Goal: Task Accomplishment & Management: Use online tool/utility

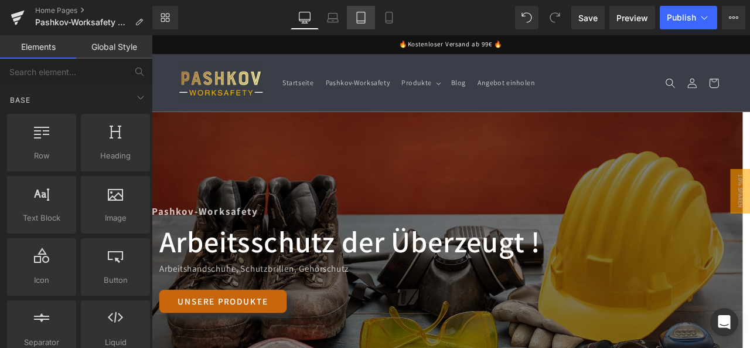
click at [380, 15] on link "Mobile" at bounding box center [389, 17] width 28 height 23
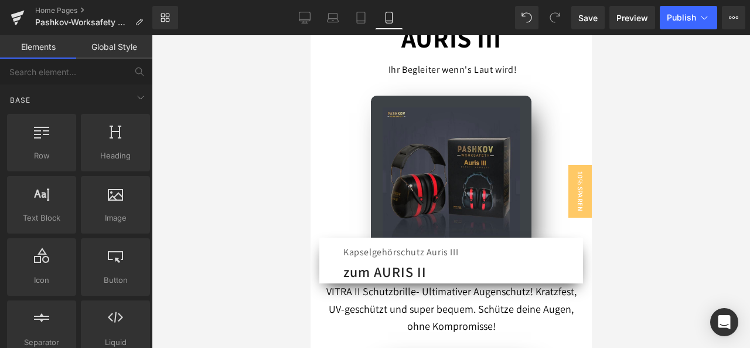
click at [481, 244] on div "Kapselgehörschutz Auris III Text Block zum AURIS II Button" at bounding box center [415, 262] width 162 height 36
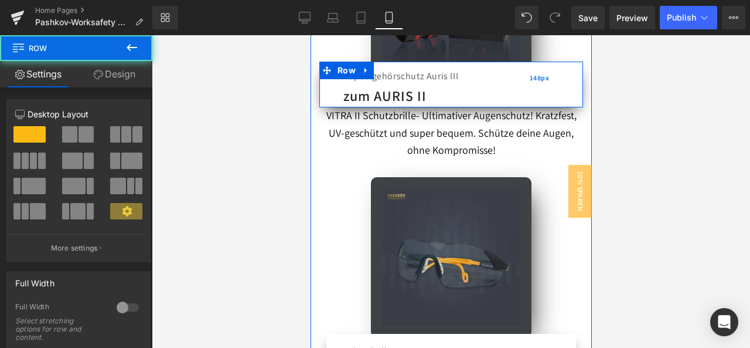
scroll to position [973, 0]
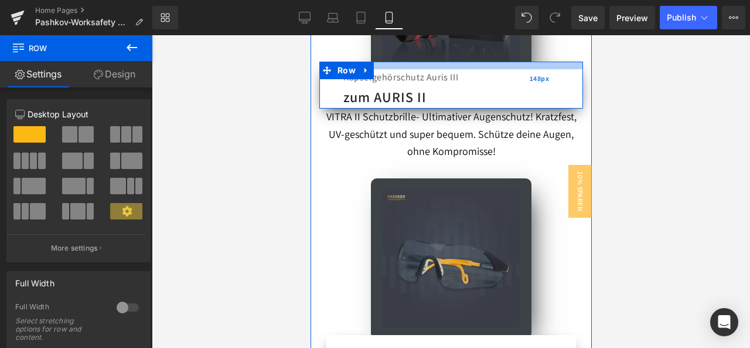
drag, startPoint x: 484, startPoint y: 66, endPoint x: 490, endPoint y: 57, distance: 10.8
click at [490, 62] on div "Kapselgehörschutz Auris III Text Block zum AURIS II Button Row 148px" at bounding box center [451, 85] width 264 height 47
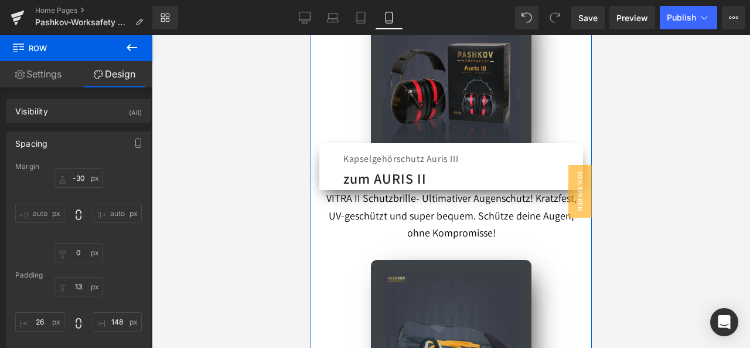
scroll to position [915, 0]
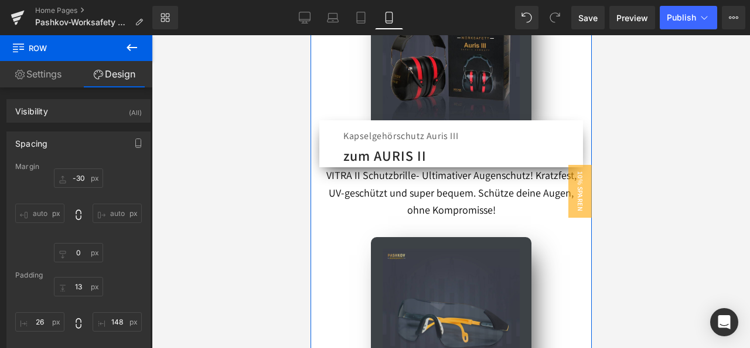
click at [326, 173] on span "VITRA II Schutzbrille- Ultimativer Augenschutz! Kratzfest, UV-geschützt und sup…" at bounding box center [451, 192] width 250 height 49
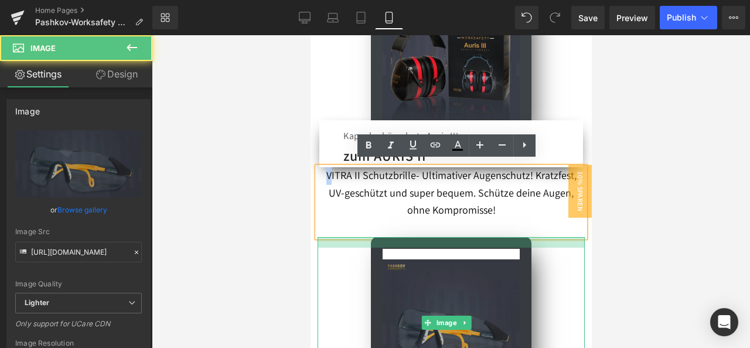
drag, startPoint x: 415, startPoint y: 233, endPoint x: 417, endPoint y: 243, distance: 10.8
click at [417, 243] on div "Image" at bounding box center [450, 322] width 267 height 171
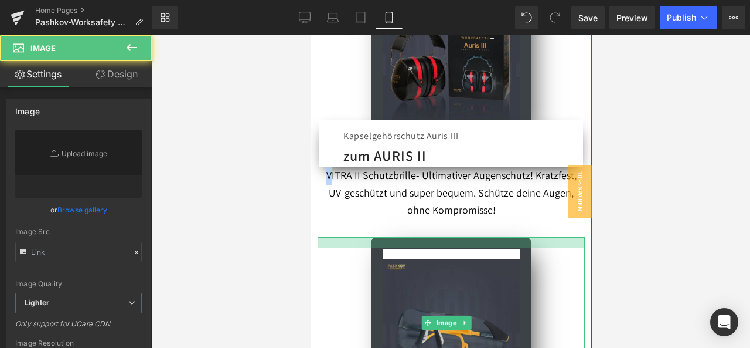
click at [467, 240] on div "Image" at bounding box center [450, 322] width 267 height 171
type input "[URL][DOMAIN_NAME]"
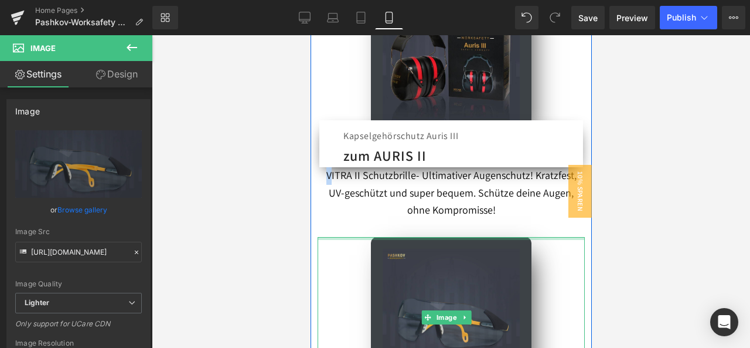
drag, startPoint x: 468, startPoint y: 239, endPoint x: 469, endPoint y: 233, distance: 6.6
click at [469, 237] on div at bounding box center [450, 238] width 267 height 3
click at [455, 169] on div "AURIS III Text Block Ihr Begleiter wenn's Laut wird! Text Block Image Kapselgeh…" at bounding box center [450, 183] width 281 height 571
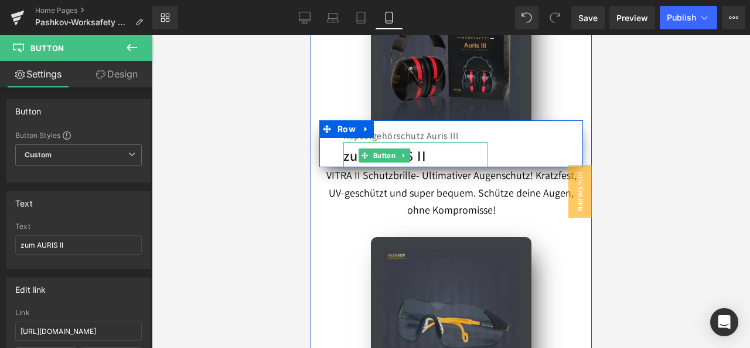
click at [453, 153] on div "zum AURIS II" at bounding box center [415, 156] width 144 height 28
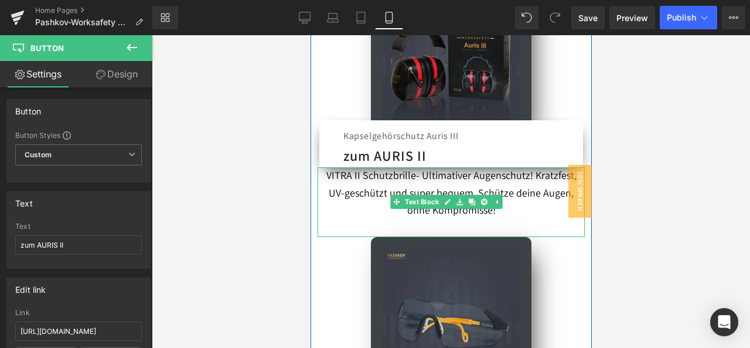
click at [334, 167] on div at bounding box center [450, 168] width 267 height 3
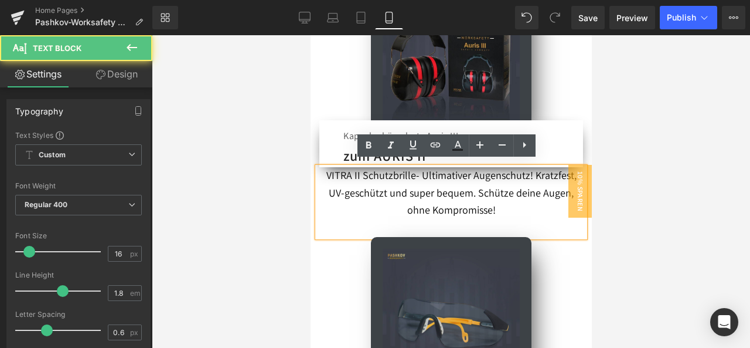
click at [337, 145] on div "Kapselgehörschutz Auris III Text Block zum AURIS II Button" at bounding box center [415, 146] width 162 height 36
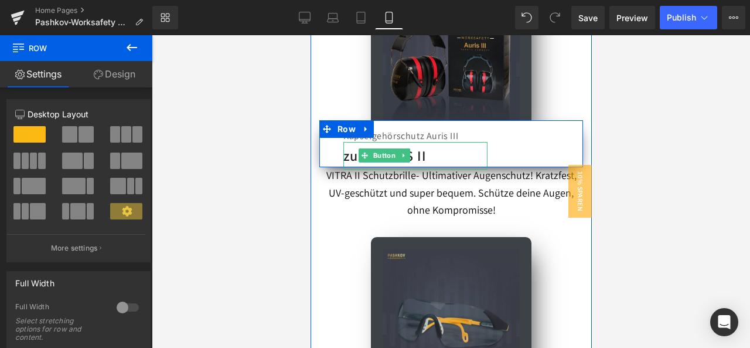
click at [402, 152] on icon at bounding box center [403, 155] width 6 height 7
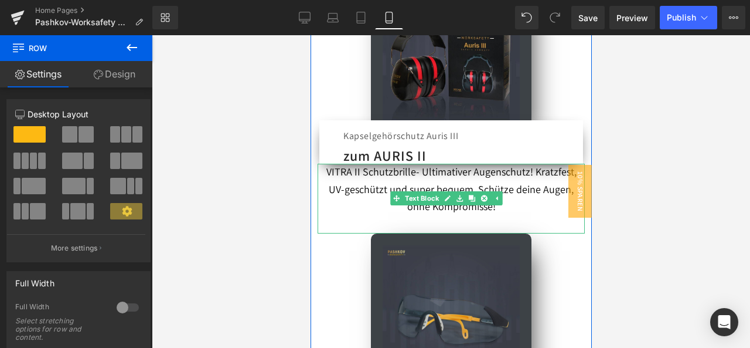
drag, startPoint x: 444, startPoint y: 158, endPoint x: 452, endPoint y: 157, distance: 7.7
click at [448, 171] on div "AURIS III Text Block Ihr Begleiter wenn's Laut wird! Text Block Image Kapselgeh…" at bounding box center [450, 182] width 281 height 568
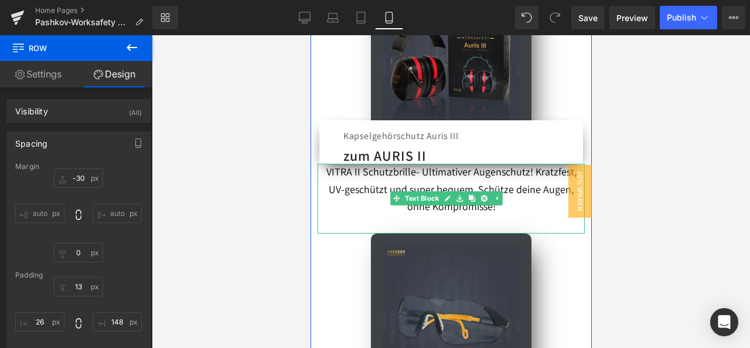
click at [317, 167] on div at bounding box center [318, 199] width 3 height 70
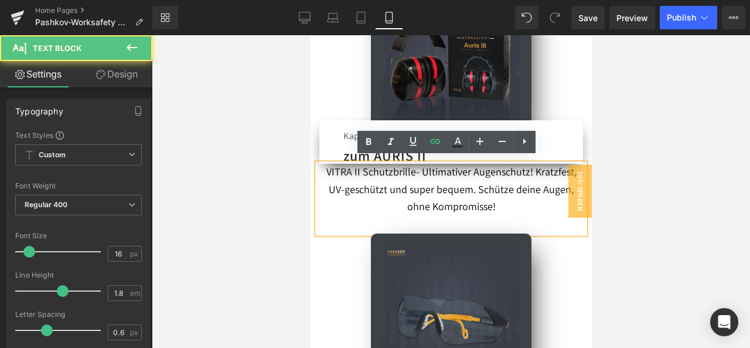
click at [320, 165] on p "VITRA II Schutzbrille- Ultimativer Augenschutz! Kratzfest, UV-geschützt und sup…" at bounding box center [450, 199] width 267 height 70
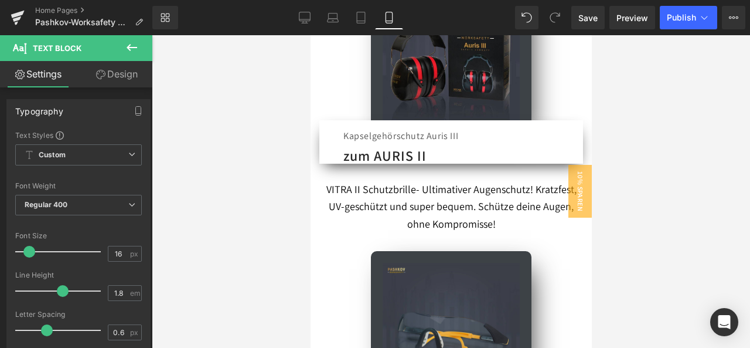
click at [576, 138] on div "AURIS III Text Block Ihr Begleiter wenn's Laut wird! Text Block Image Kapselgeh…" at bounding box center [450, 31] width 281 height 266
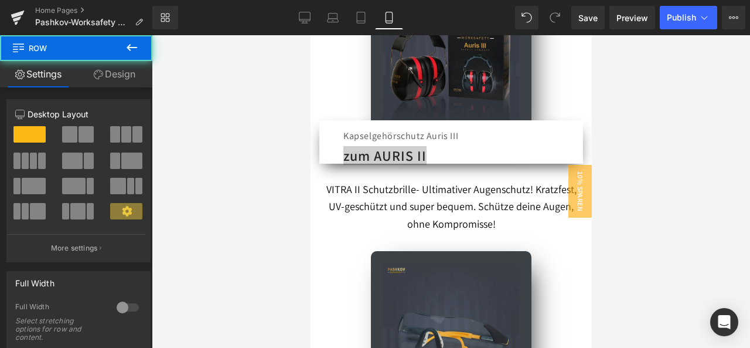
click at [635, 132] on div at bounding box center [451, 191] width 599 height 312
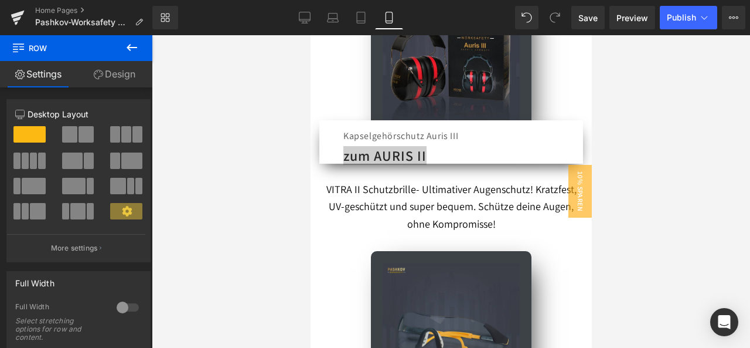
click at [720, 168] on div at bounding box center [451, 191] width 599 height 312
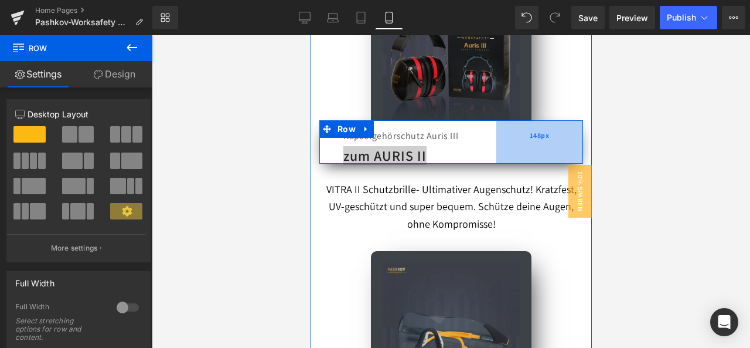
click at [502, 153] on div "148px" at bounding box center [539, 141] width 87 height 43
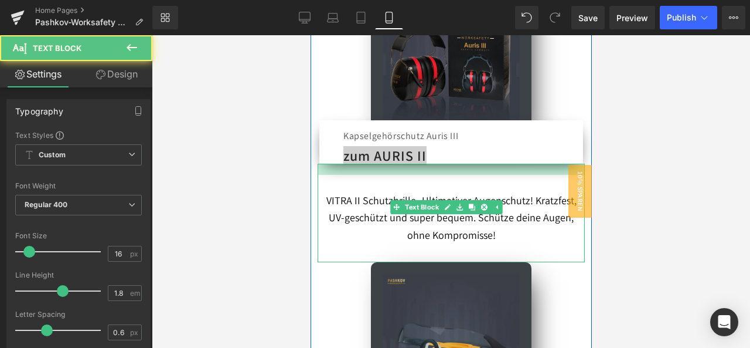
drag, startPoint x: 450, startPoint y: 158, endPoint x: 929, endPoint y: 153, distance: 479.0
click at [450, 169] on div "VITRA II Schutzbrille- Ultimativer Augenschutz! Kratzfest, UV-geschützt und sup…" at bounding box center [450, 213] width 267 height 98
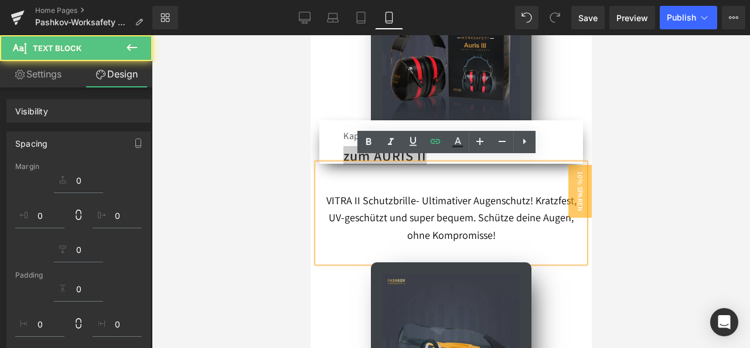
click at [643, 113] on div at bounding box center [451, 191] width 599 height 312
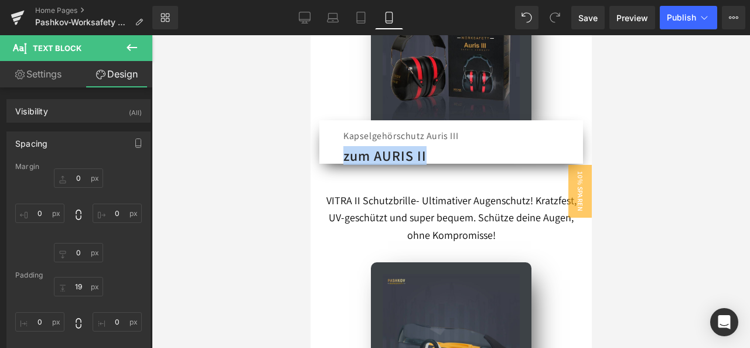
click at [477, 193] on span "VITRA II Schutzbrille- Ultimativer Augenschutz! Kratzfest, UV-geschützt und sup…" at bounding box center [451, 217] width 250 height 49
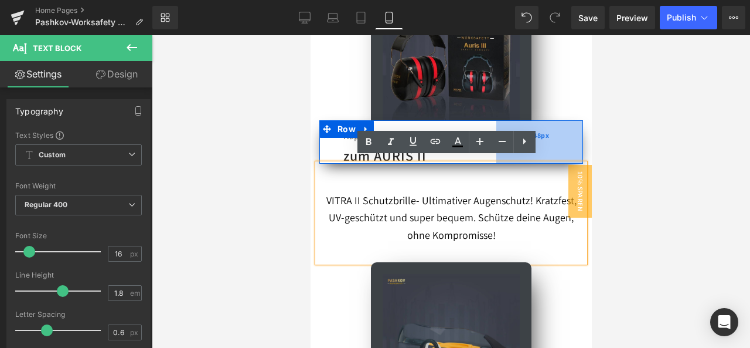
click at [543, 127] on div "148px" at bounding box center [539, 141] width 87 height 43
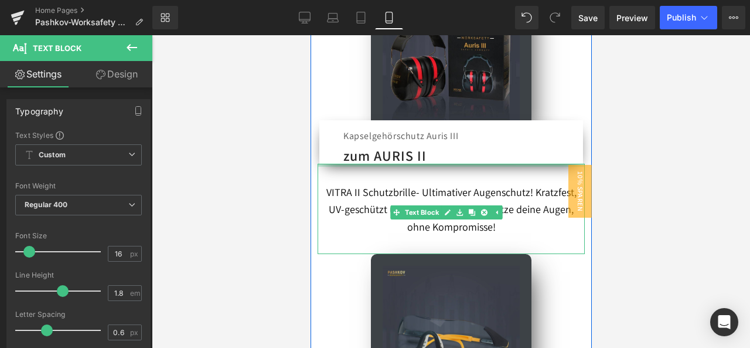
drag, startPoint x: 549, startPoint y: 159, endPoint x: 542, endPoint y: 135, distance: 25.0
click at [539, 151] on div "AURIS III Text Block Ihr Begleiter wenn's Laut wird! Text Block Image Kapselgeh…" at bounding box center [450, 192] width 281 height 588
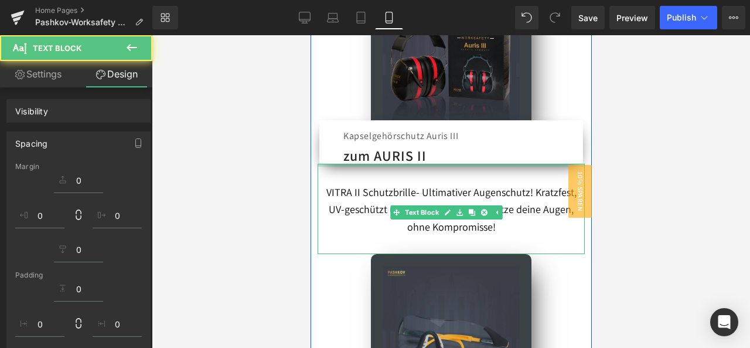
click at [542, 135] on div "Kapselgehörschutz Auris III Text Block zum AURIS II Button Row 148px" at bounding box center [451, 141] width 264 height 43
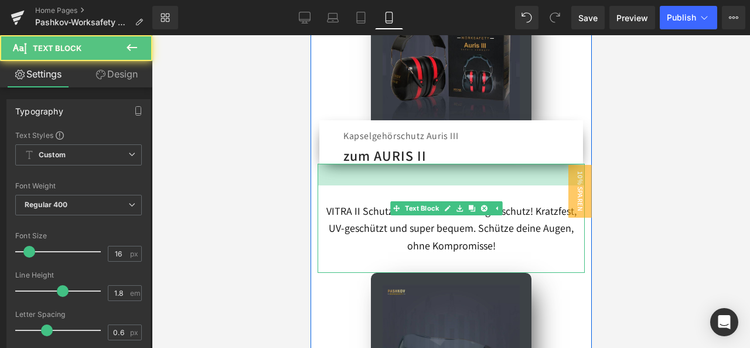
drag, startPoint x: 517, startPoint y: 169, endPoint x: 494, endPoint y: 164, distance: 24.2
click at [515, 178] on div "37px" at bounding box center [450, 175] width 267 height 22
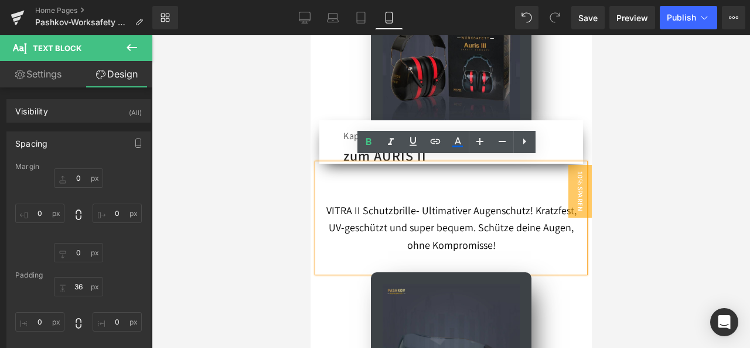
click at [447, 164] on div "VITRA II Schutzbrille- Ultimativer Augenschutz! Kratzfest, UV-geschützt und sup…" at bounding box center [450, 218] width 267 height 108
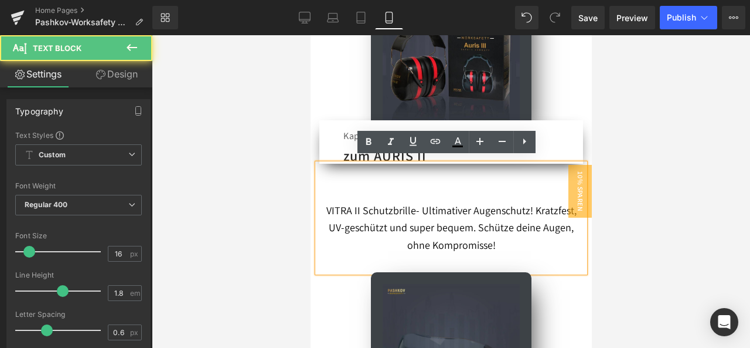
click at [641, 139] on div at bounding box center [451, 191] width 599 height 312
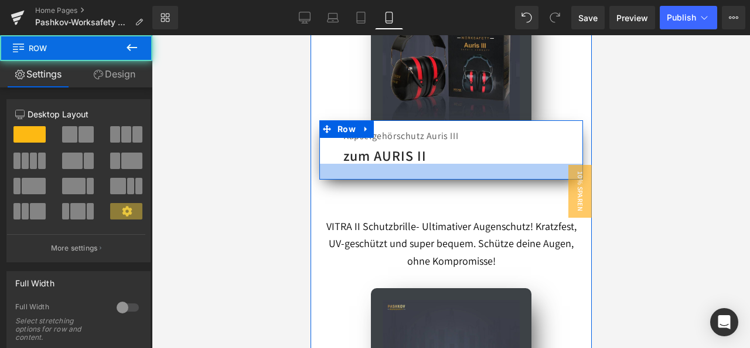
drag, startPoint x: 439, startPoint y: 155, endPoint x: 442, endPoint y: 171, distance: 16.1
click at [442, 171] on div at bounding box center [451, 172] width 264 height 16
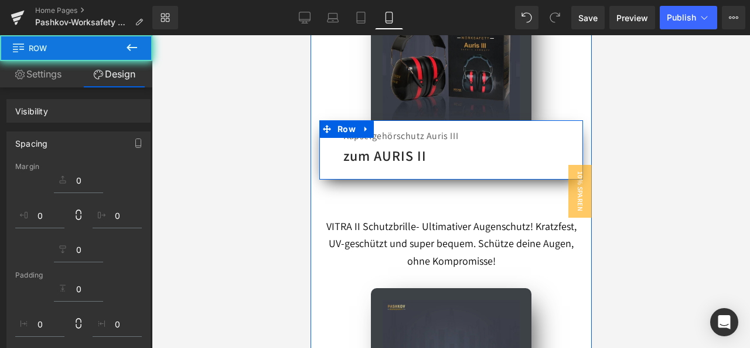
click at [606, 138] on div at bounding box center [451, 191] width 599 height 312
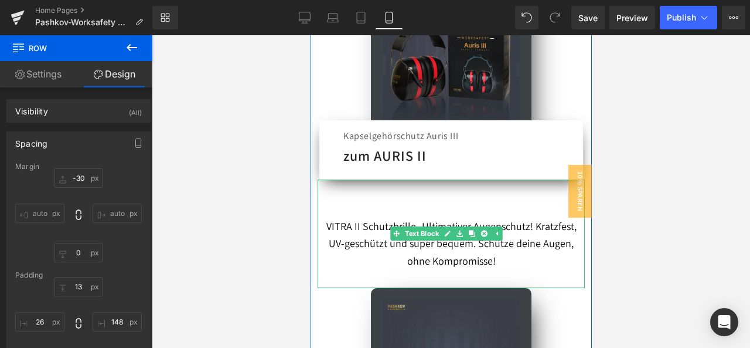
click at [525, 219] on span "VITRA II Schutzbrille- Ultimativer Augenschutz! Kratzfest, UV-geschützt und sup…" at bounding box center [451, 243] width 250 height 49
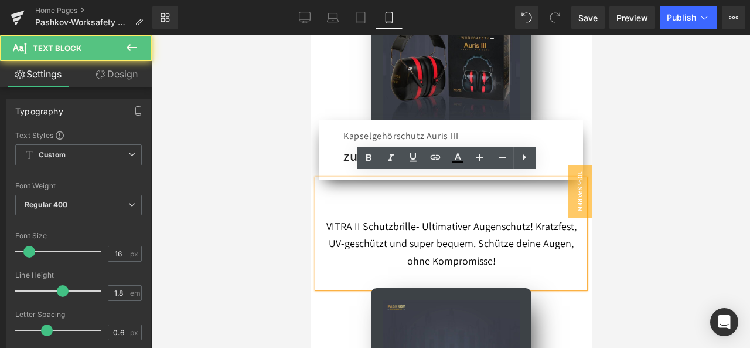
drag, startPoint x: 419, startPoint y: 204, endPoint x: 426, endPoint y: 202, distance: 8.0
click at [419, 203] on p at bounding box center [450, 210] width 267 height 18
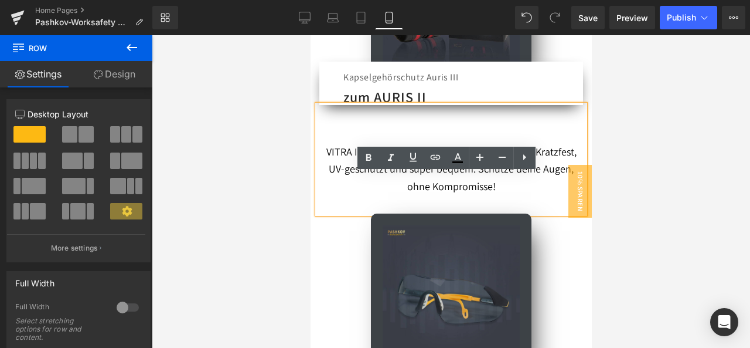
scroll to position [899, 0]
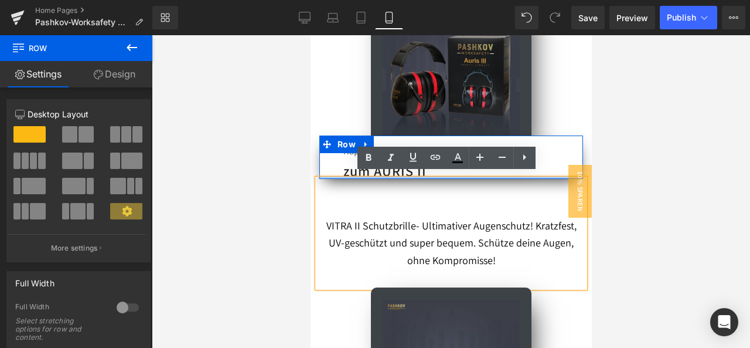
drag, startPoint x: 337, startPoint y: 170, endPoint x: 386, endPoint y: 188, distance: 52.3
click at [341, 171] on div "AURIS III Text Block Ihr Begleiter wenn's Laut wird! Text Block Image Kapselgeh…" at bounding box center [450, 216] width 281 height 606
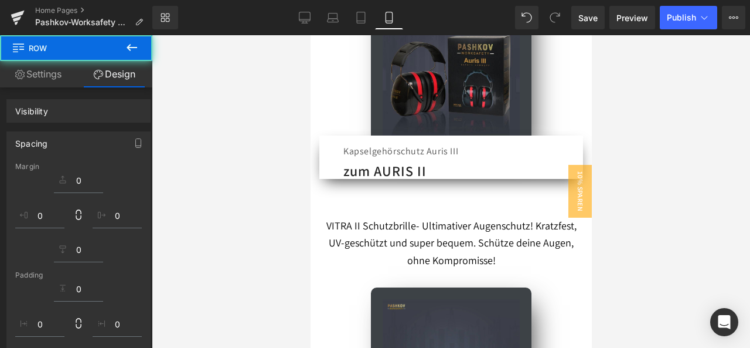
click at [400, 201] on p at bounding box center [450, 209] width 267 height 18
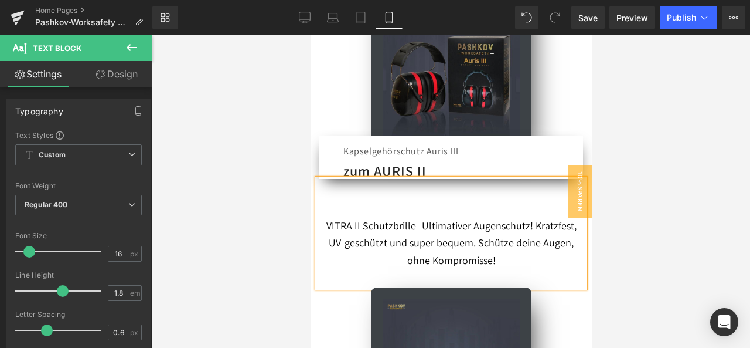
click at [670, 130] on div at bounding box center [451, 191] width 599 height 312
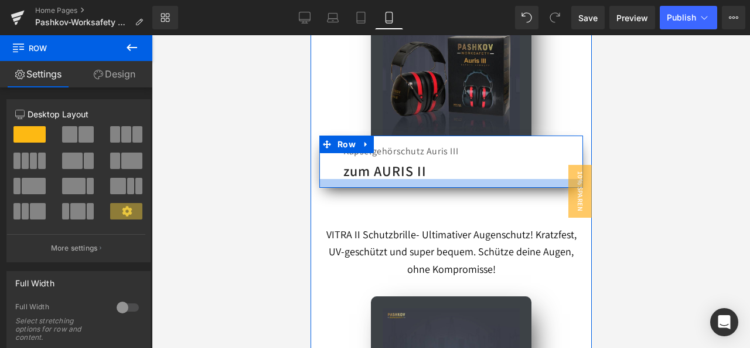
drag, startPoint x: 451, startPoint y: 172, endPoint x: 451, endPoint y: 181, distance: 8.8
click at [451, 181] on div at bounding box center [451, 183] width 264 height 9
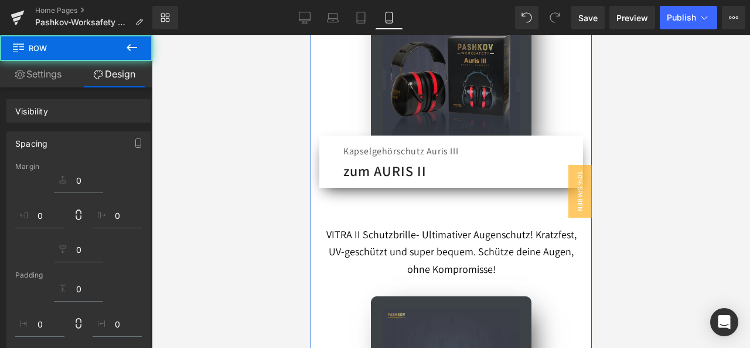
click at [432, 227] on span "VITRA II Schutzbrille- Ultimativer Augenschutz! Kratzfest, UV-geschützt und sup…" at bounding box center [451, 251] width 250 height 49
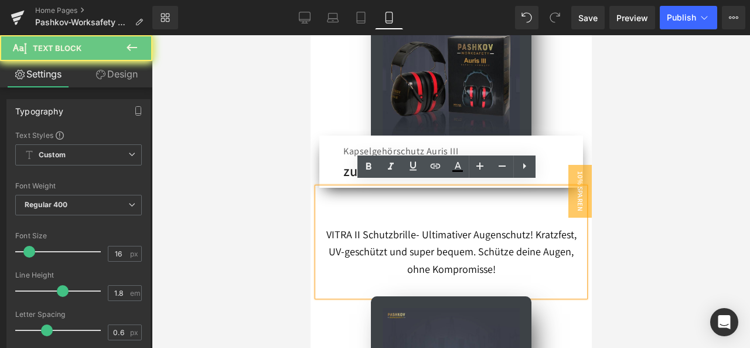
click at [378, 258] on p "VITRA II Schutzbrille- Ultimativer Augenschutz! Kratzfest, UV-geschützt und sup…" at bounding box center [450, 261] width 267 height 70
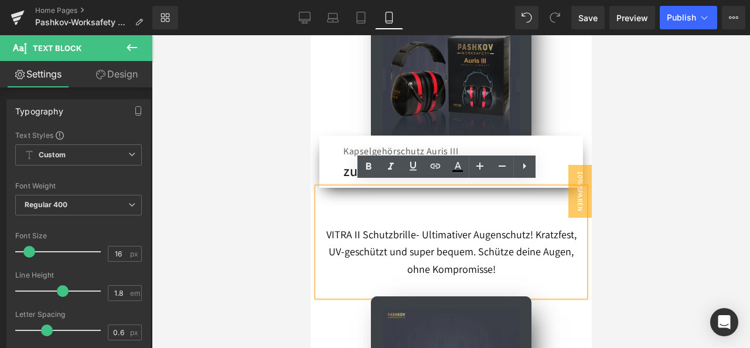
drag, startPoint x: 667, startPoint y: 157, endPoint x: 614, endPoint y: 155, distance: 52.2
click at [666, 156] on div at bounding box center [451, 191] width 599 height 312
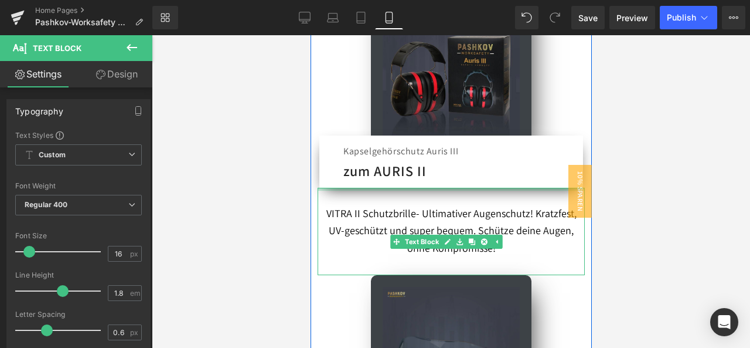
drag, startPoint x: 511, startPoint y: 182, endPoint x: 509, endPoint y: 143, distance: 39.3
click at [509, 143] on div "AURIS III Text Block Ihr Begleiter wenn's Laut wird! Text Block Image Kapselgeh…" at bounding box center [450, 210] width 281 height 594
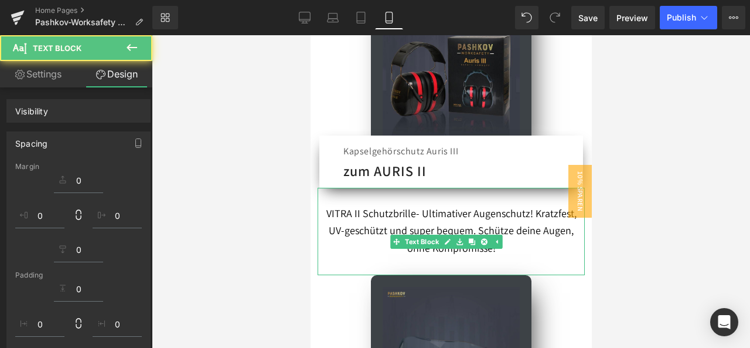
click at [654, 109] on div at bounding box center [451, 191] width 599 height 312
type input "0"
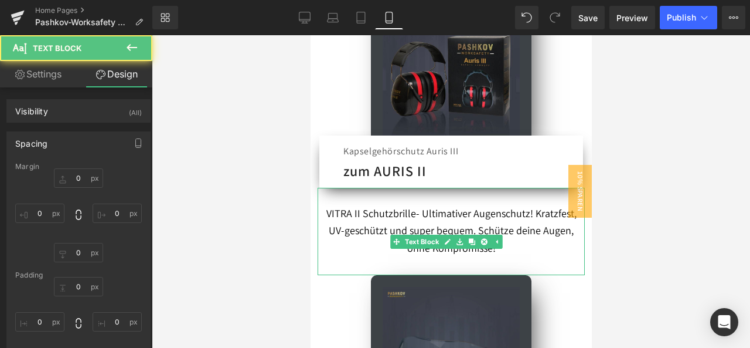
type input "0"
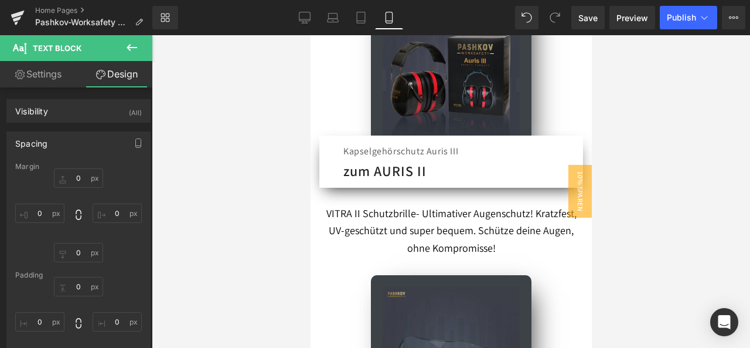
click at [297, 237] on div at bounding box center [451, 191] width 599 height 312
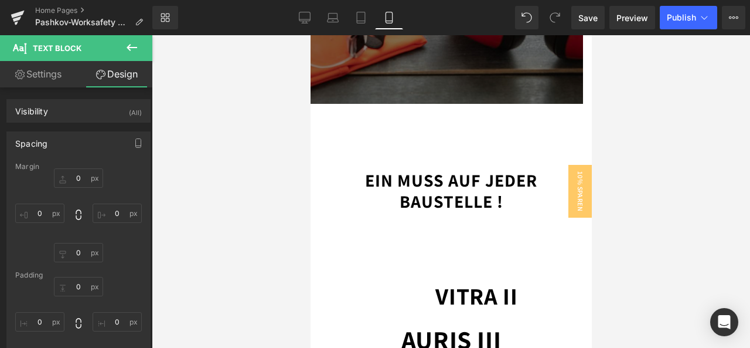
scroll to position [489, 0]
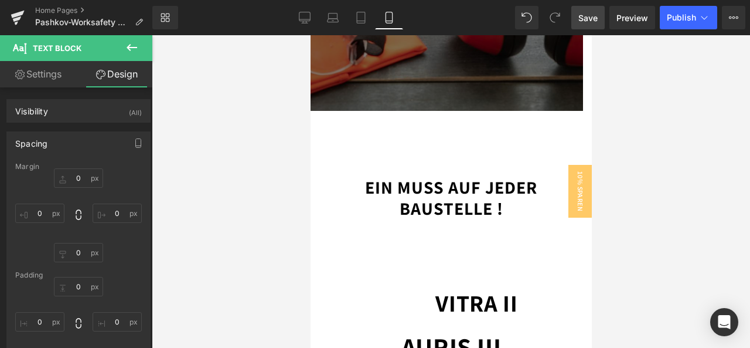
click at [591, 22] on span "Save" at bounding box center [588, 18] width 19 height 12
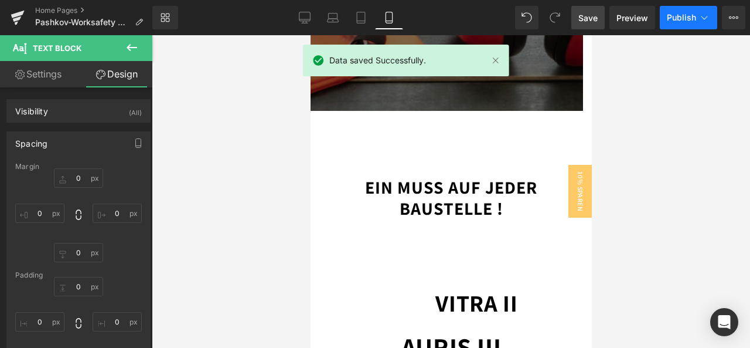
click at [672, 24] on button "Publish" at bounding box center [688, 17] width 57 height 23
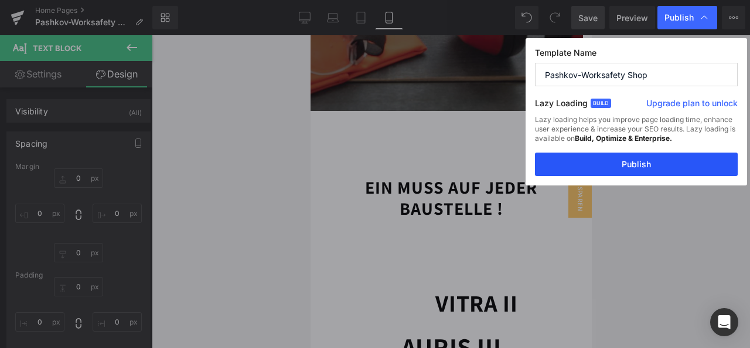
click at [638, 156] on button "Publish" at bounding box center [636, 163] width 203 height 23
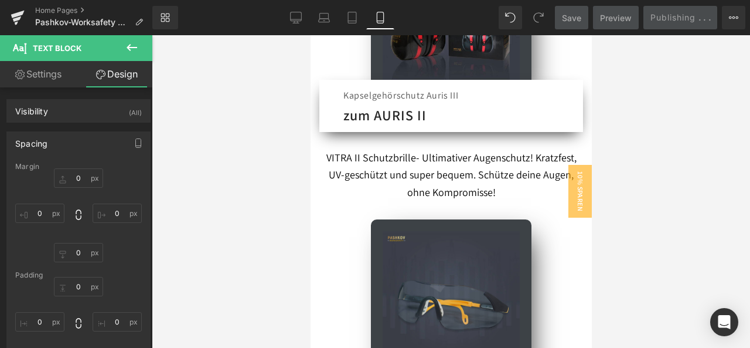
scroll to position [958, 0]
